Goal: Task Accomplishment & Management: Complete application form

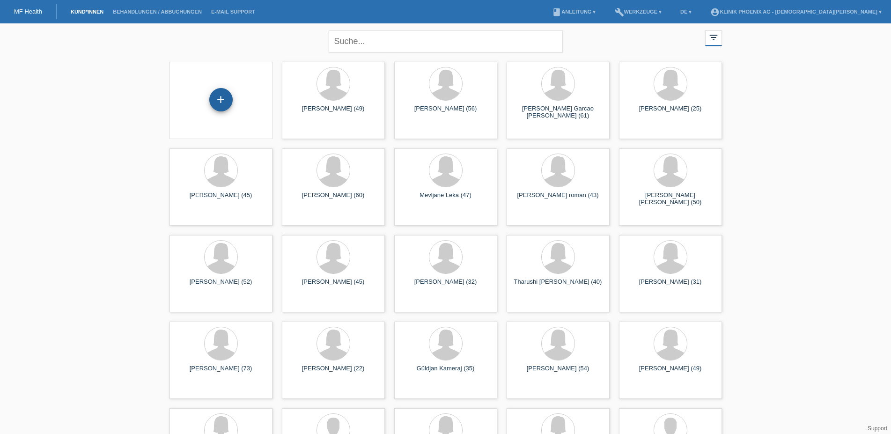
click at [229, 97] on div "+" at bounding box center [220, 99] width 23 height 23
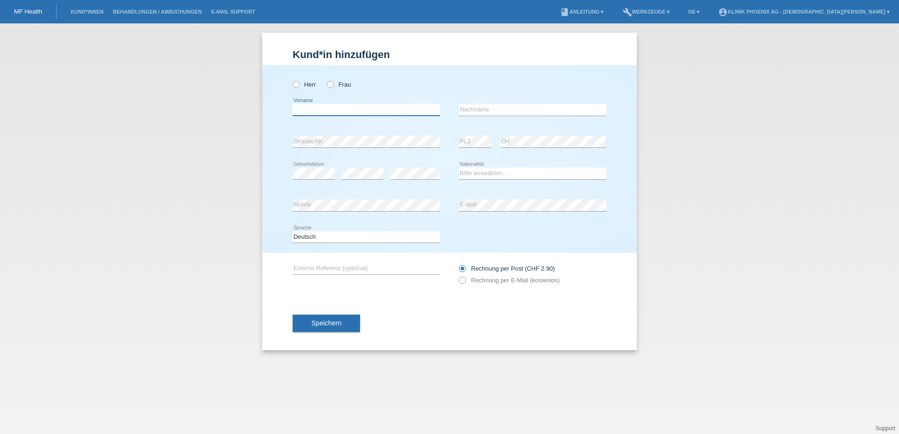
click at [381, 110] on input "text" at bounding box center [366, 110] width 147 height 12
click at [325, 80] on icon at bounding box center [325, 80] width 0 height 0
click at [329, 81] on input "Frau" at bounding box center [330, 84] width 6 height 6
radio input "true"
click at [335, 107] on input "text" at bounding box center [366, 110] width 147 height 12
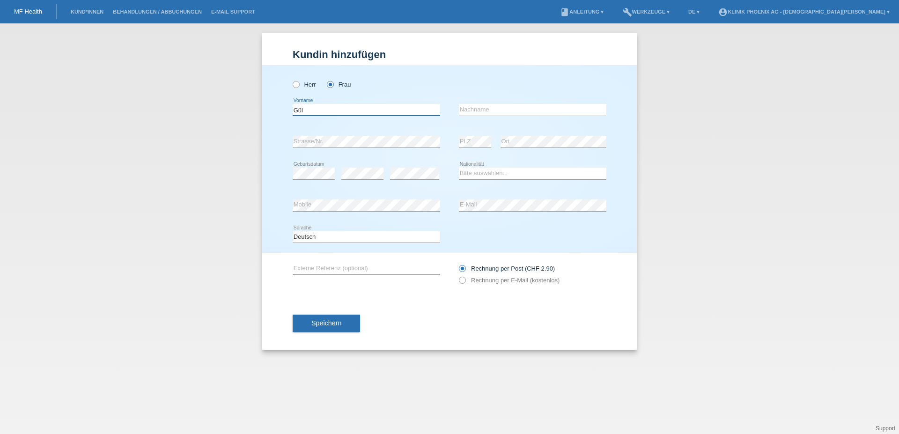
type input "Gül"
click at [524, 110] on input "text" at bounding box center [532, 110] width 147 height 12
type input "Barth"
click at [459, 168] on select "Bitte auswählen... Schweiz Deutschland Liechtenstein Österreich ------------ Af…" at bounding box center [532, 173] width 147 height 11
click at [493, 172] on select "Bitte auswählen... Schweiz Deutschland Liechtenstein Österreich ------------ Af…" at bounding box center [532, 173] width 147 height 11
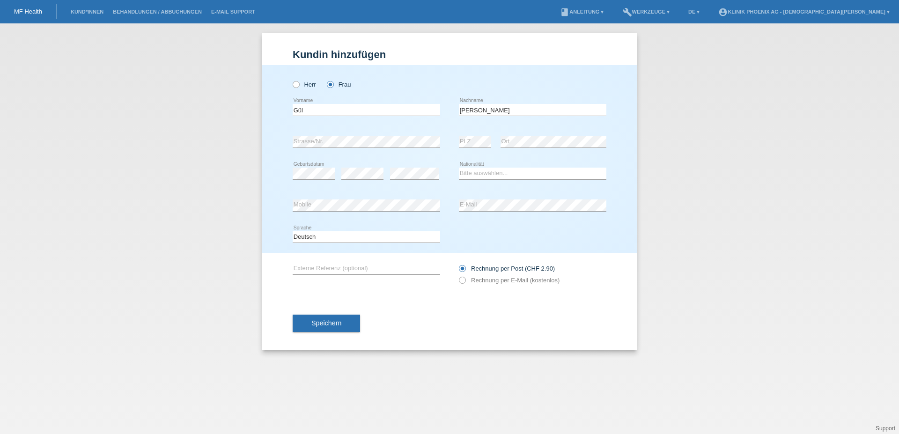
click at [527, 199] on div "error E-Mail" at bounding box center [532, 206] width 147 height 32
click at [372, 213] on div "error Mobile" at bounding box center [366, 206] width 147 height 32
click at [589, 284] on div "Rechnung per E-Mail (kostenlos)" at bounding box center [532, 280] width 147 height 7
click at [457, 275] on icon at bounding box center [457, 275] width 0 height 0
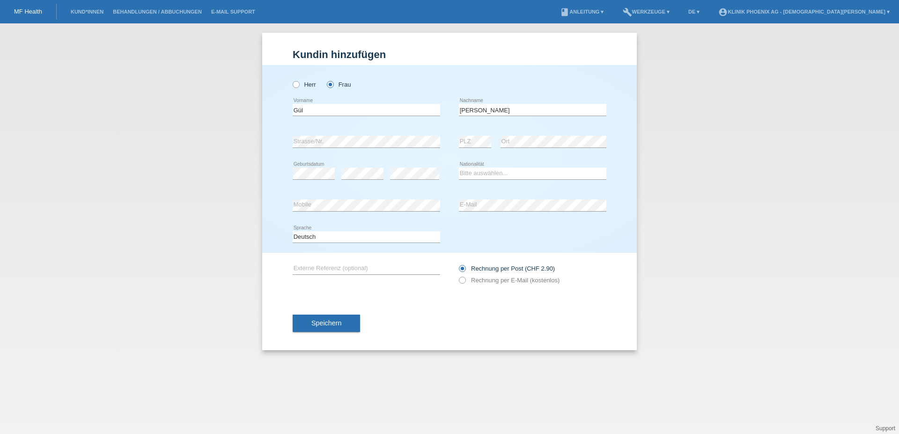
click at [488, 195] on div "error E-Mail" at bounding box center [532, 206] width 147 height 32
click at [457, 275] on icon at bounding box center [457, 275] width 0 height 0
click at [464, 281] on input "Rechnung per E-Mail (kostenlos)" at bounding box center [462, 283] width 6 height 12
radio input "true"
click at [459, 168] on select "Bitte auswählen... Schweiz Deutschland Liechtenstein Österreich ------------ Af…" at bounding box center [532, 173] width 147 height 11
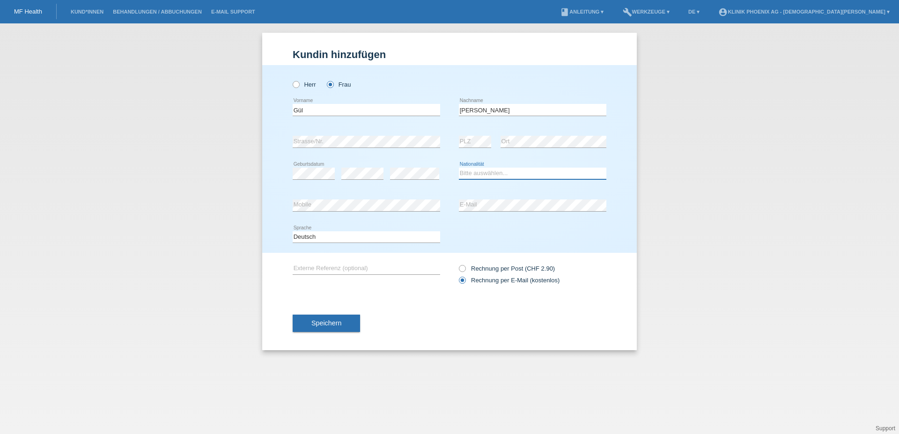
select select "TR"
click option "Türkei" at bounding box center [0, 0] width 0 height 0
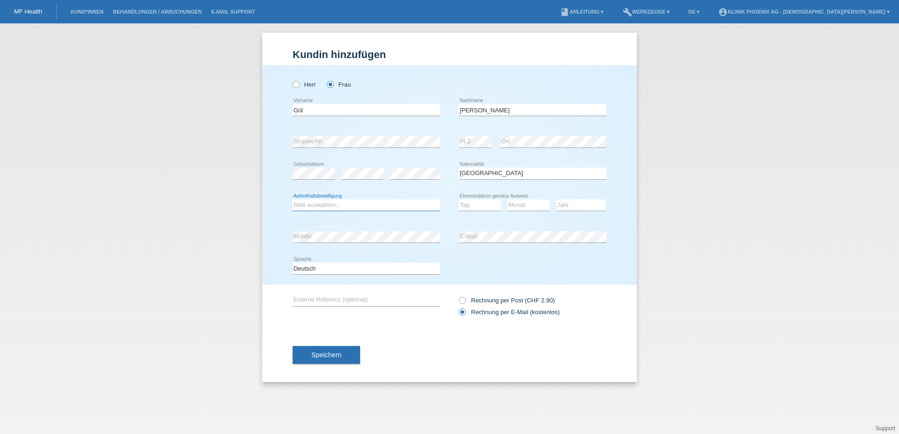
click at [293, 199] on select "Bitte auswählen... C B B - Flüchtlingsstatus Andere" at bounding box center [366, 204] width 147 height 11
select select "C"
click option "C" at bounding box center [0, 0] width 0 height 0
click at [459, 199] on select "Tag 01 02 03 04 05 06 07 08 09 10 11" at bounding box center [480, 204] width 42 height 11
select select "19"
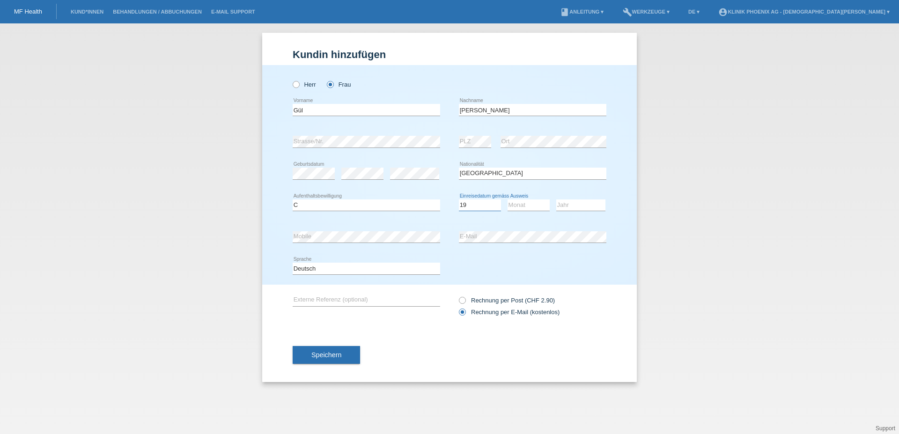
click option "19" at bounding box center [0, 0] width 0 height 0
click at [507, 199] on select "Monat 01 02 03 04 05 06 07 08 09 10 11" at bounding box center [528, 204] width 42 height 11
select select "08"
click option "08" at bounding box center [0, 0] width 0 height 0
click at [556, 199] on select "Jahr 2025 2024 2023 2022 2021 2020 2019 2018 2017 2016 2015 2014 2013 2012 2011…" at bounding box center [580, 204] width 49 height 11
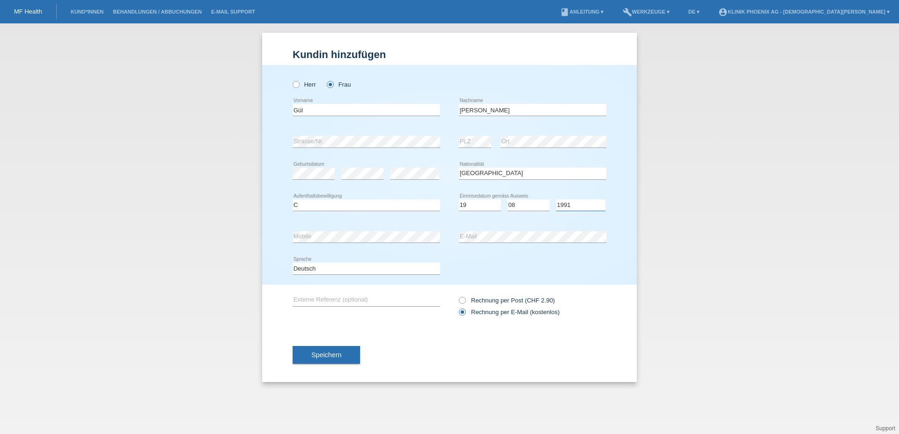
click option "1991" at bounding box center [0, 0] width 0 height 0
click at [556, 199] on select "Jahr 2025 2024 2023 2022 2021 2020 2019 2018 2017 2016 2015 2014 2013 2012 2011…" at bounding box center [580, 204] width 49 height 11
select select "1971"
click option "1971" at bounding box center [0, 0] width 0 height 0
click at [343, 361] on button "Speichern" at bounding box center [326, 355] width 67 height 18
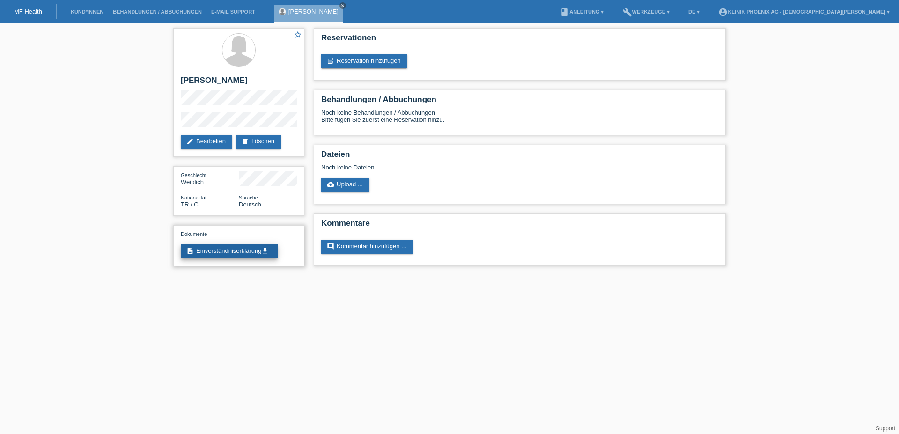
click at [222, 255] on link "description Einverständniserklärung get_app" at bounding box center [229, 251] width 97 height 14
click at [358, 57] on link "post_add Reservation hinzufügen" at bounding box center [364, 61] width 86 height 14
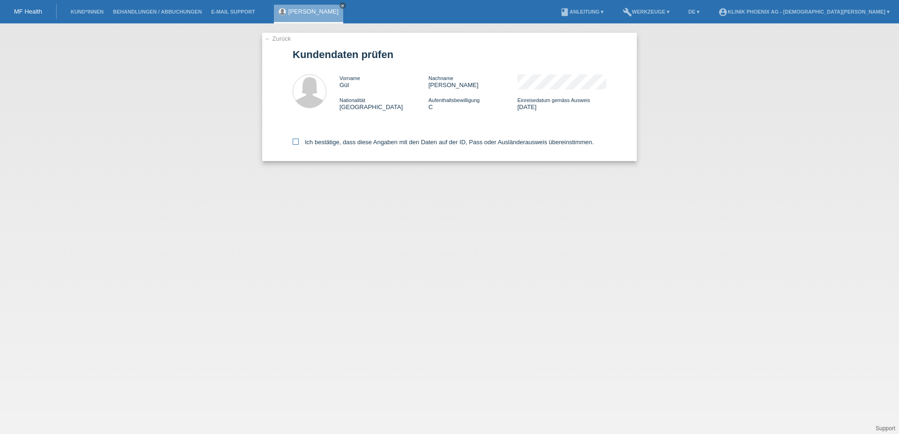
click at [296, 145] on icon at bounding box center [296, 142] width 6 height 6
click at [296, 145] on input "Ich bestätige, dass diese Angaben mit den Daten auf der ID, Pass oder Ausländer…" at bounding box center [296, 142] width 6 height 6
checkbox input "true"
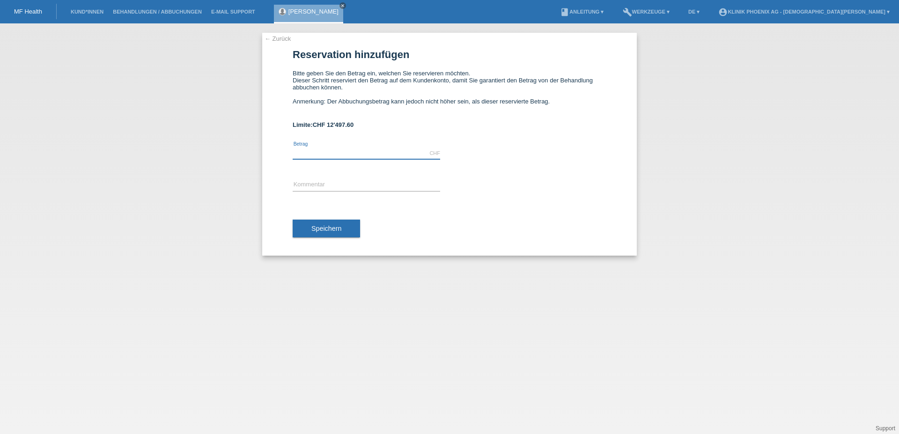
click at [359, 152] on input "text" at bounding box center [366, 153] width 147 height 12
type input "1280.00"
click at [334, 186] on input "text" at bounding box center [366, 185] width 147 height 12
click at [293, 189] on input "Lanluma Behandlung" at bounding box center [366, 185] width 147 height 12
click at [295, 188] on input "teilzahlung Lanluma Behandlung" at bounding box center [366, 185] width 147 height 12
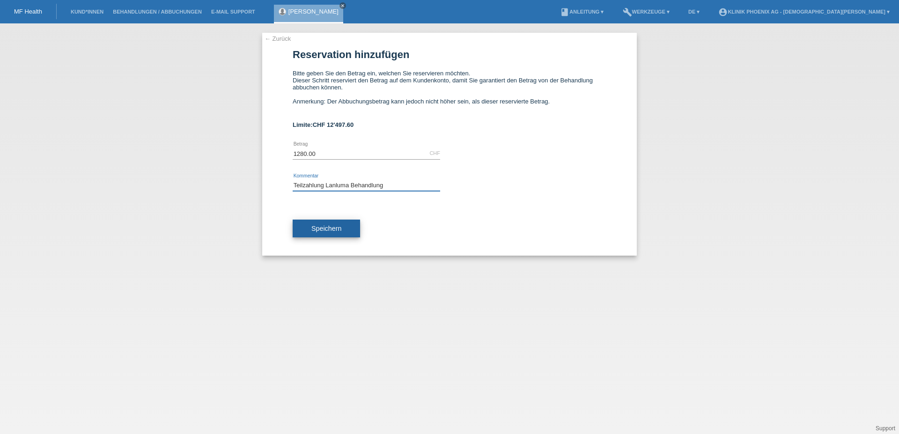
type input "Teilzahlung Lanluma Behandlung"
click at [342, 231] on button "Speichern" at bounding box center [326, 229] width 67 height 18
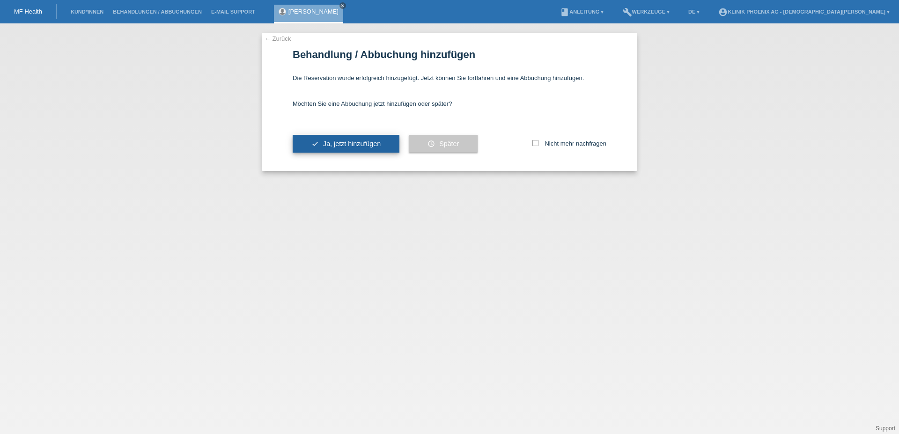
click at [360, 145] on span "Ja, jetzt hinzufügen" at bounding box center [352, 143] width 58 height 7
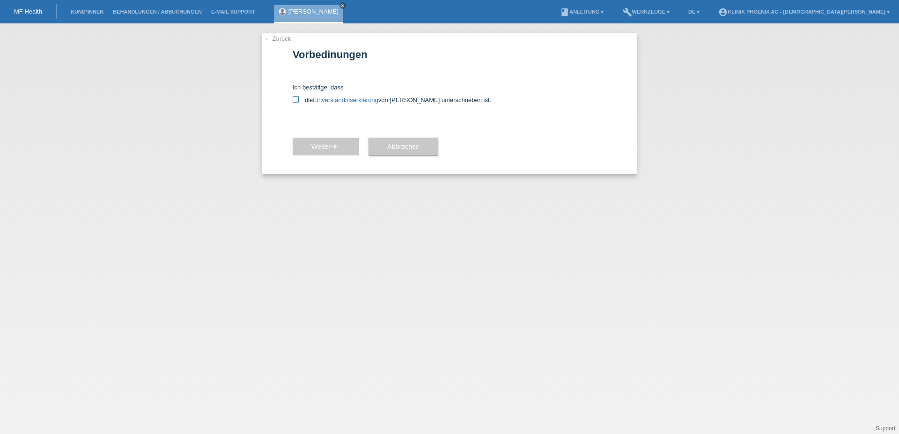
click at [295, 101] on icon at bounding box center [296, 99] width 6 height 6
click at [295, 101] on input "die Einverständniserklärung von der Kundin unterschrieben ist." at bounding box center [296, 99] width 6 height 6
checkbox input "true"
click at [315, 147] on span "Weiter arrow_forward" at bounding box center [325, 146] width 29 height 7
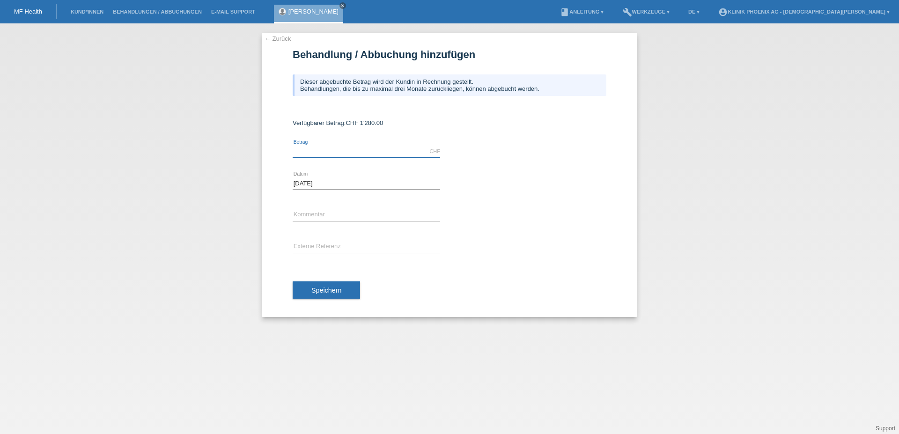
click at [374, 151] on input "text" at bounding box center [366, 152] width 147 height 12
type input "1280.00"
click at [355, 215] on input "text" at bounding box center [366, 215] width 147 height 12
type input "Lanluma Behandlung"
click at [353, 295] on button "Speichern" at bounding box center [326, 290] width 67 height 18
